Goal: Navigation & Orientation: Find specific page/section

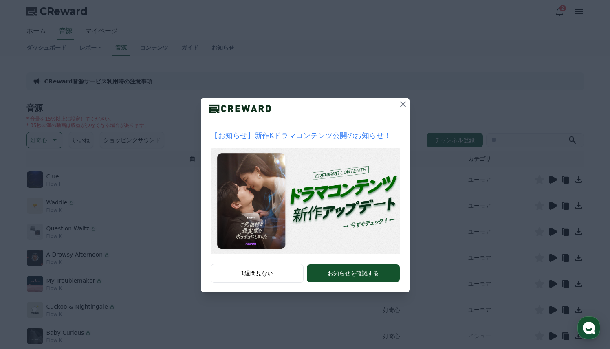
click at [403, 106] on icon at bounding box center [403, 104] width 10 height 10
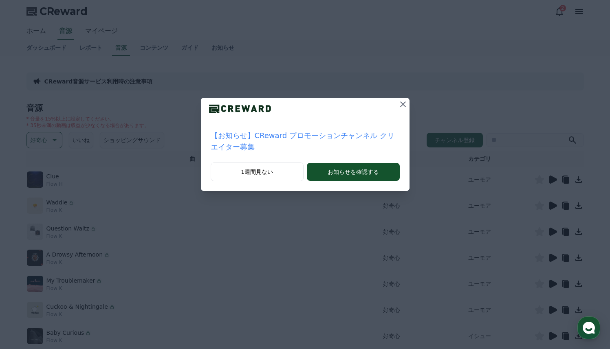
click at [403, 106] on icon at bounding box center [403, 104] width 10 height 10
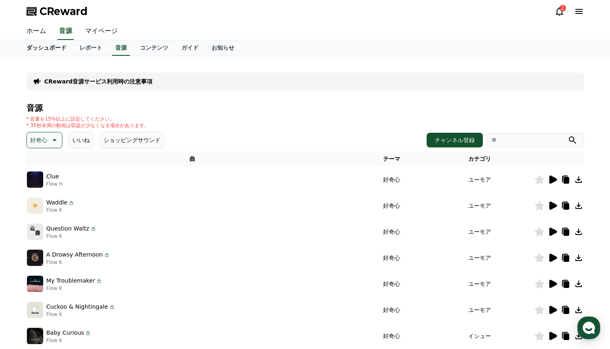
click at [64, 49] on link "ダッシュボード" at bounding box center [46, 47] width 53 height 15
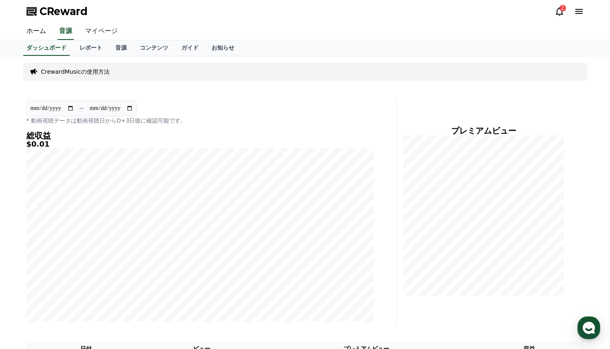
click at [101, 31] on link "マイページ" at bounding box center [102, 31] width 46 height 17
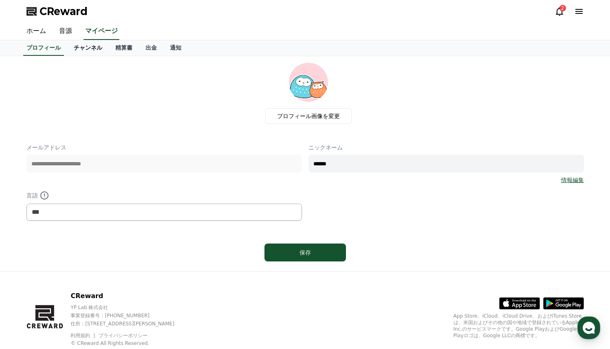
click at [98, 44] on link "チャンネル" at bounding box center [88, 47] width 42 height 15
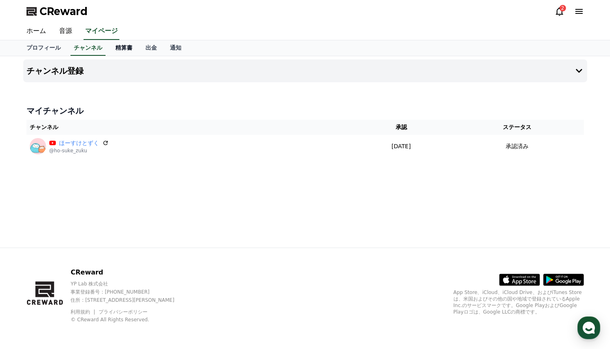
click at [128, 48] on link "精算書" at bounding box center [124, 47] width 30 height 15
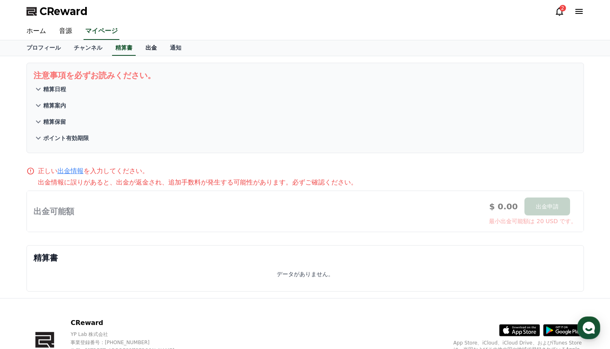
click at [147, 47] on link "出金" at bounding box center [151, 47] width 24 height 15
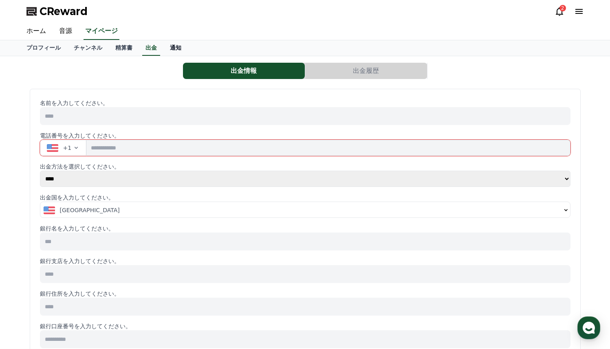
click at [177, 48] on link "通知" at bounding box center [175, 47] width 24 height 15
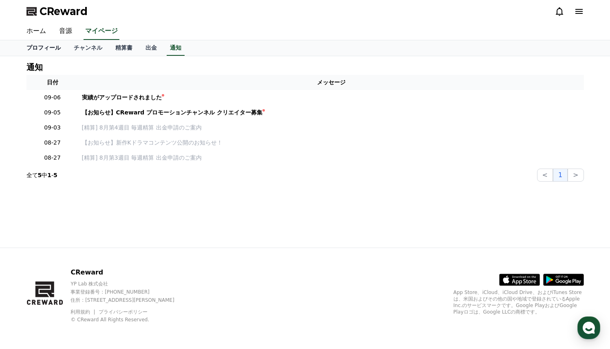
click at [51, 49] on link "プロフィール" at bounding box center [43, 47] width 47 height 15
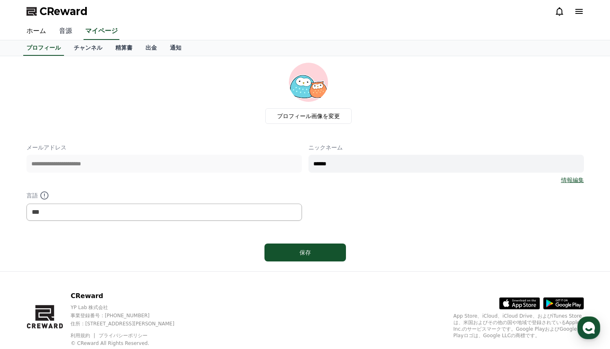
click at [68, 33] on link "音源" at bounding box center [66, 31] width 26 height 17
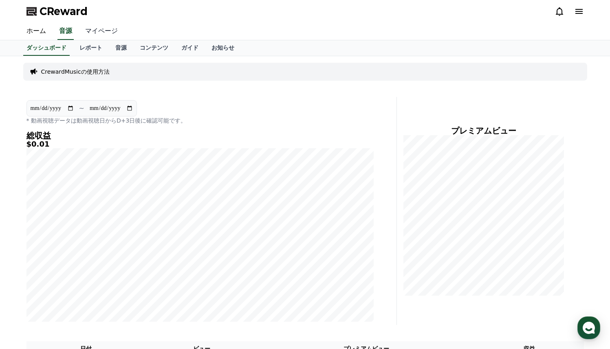
click at [103, 31] on link "マイページ" at bounding box center [102, 31] width 46 height 17
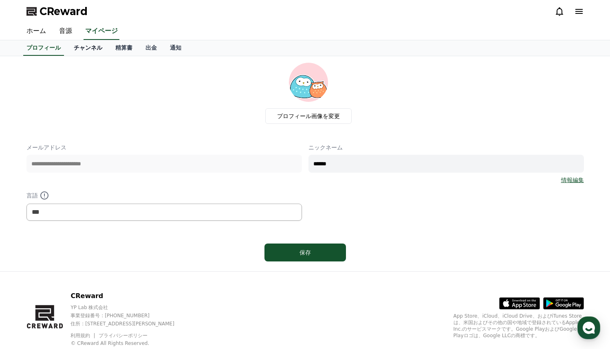
click at [79, 45] on link "チャンネル" at bounding box center [88, 47] width 42 height 15
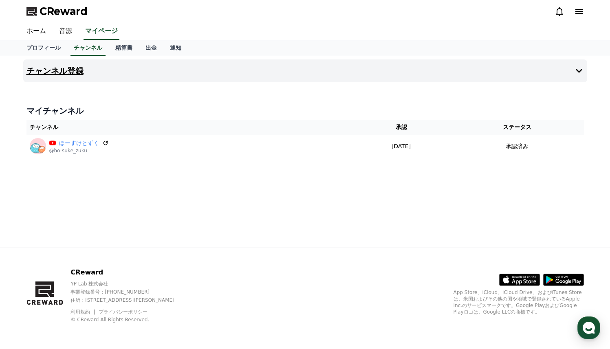
click at [77, 71] on h4 "チャンネル登録" at bounding box center [54, 70] width 57 height 9
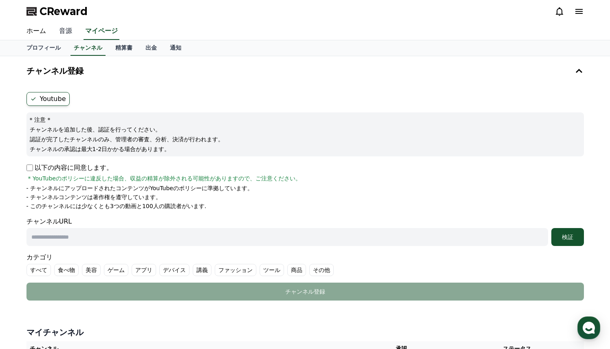
click at [66, 32] on link "音源" at bounding box center [66, 31] width 26 height 17
